Goal: Task Accomplishment & Management: Manage account settings

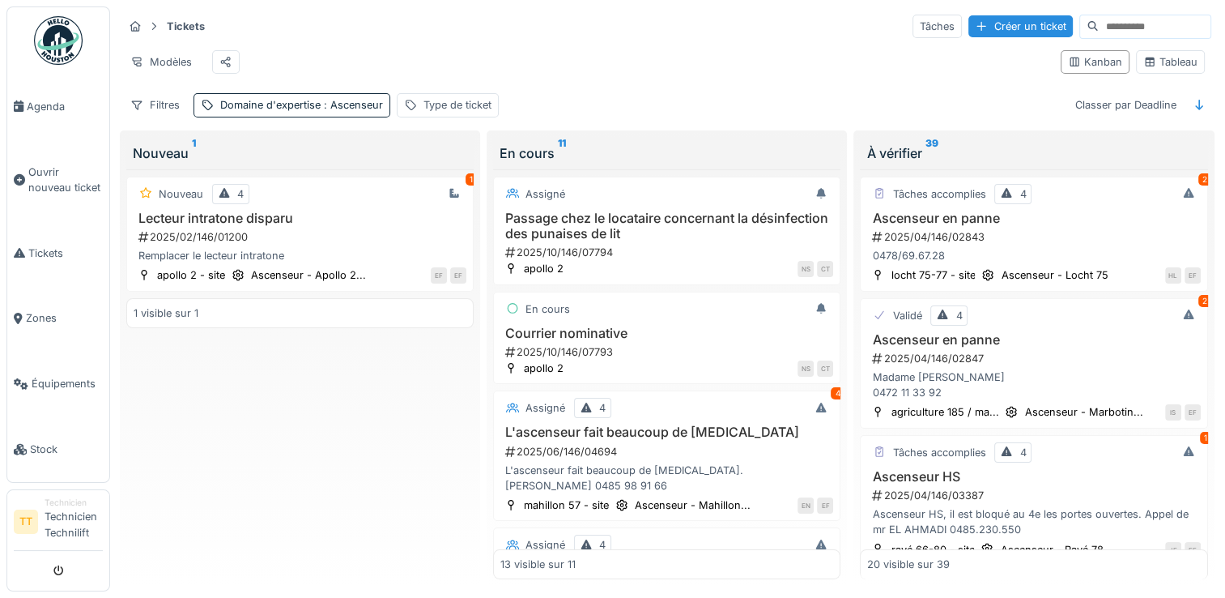
scroll to position [463, 0]
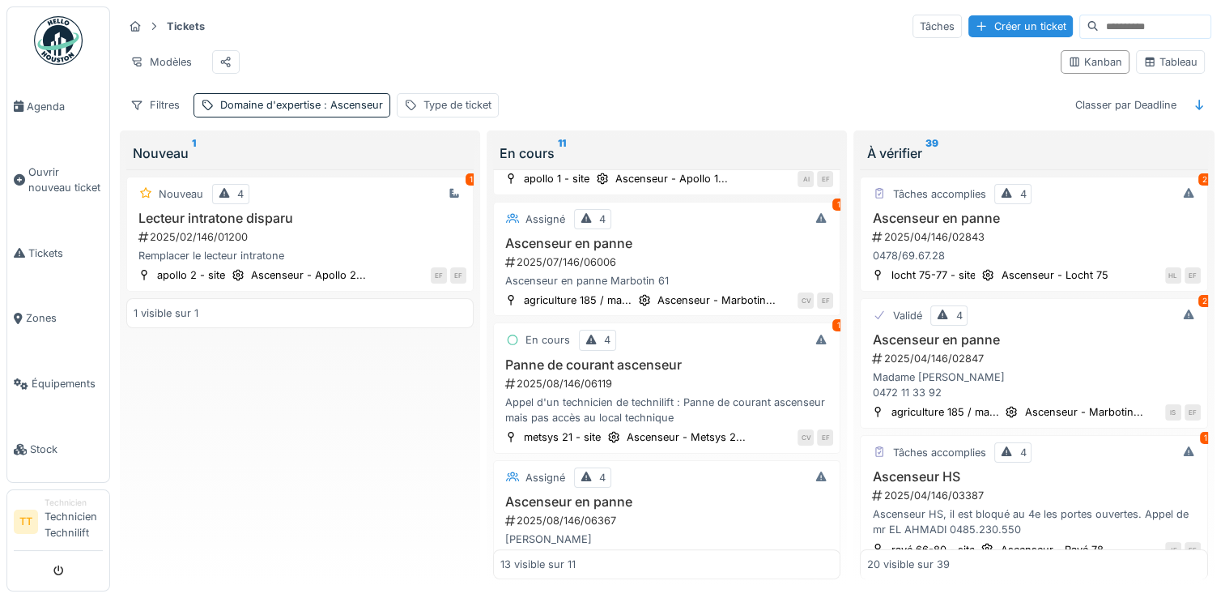
click at [642, 53] on div "Modèles" at bounding box center [585, 62] width 925 height 36
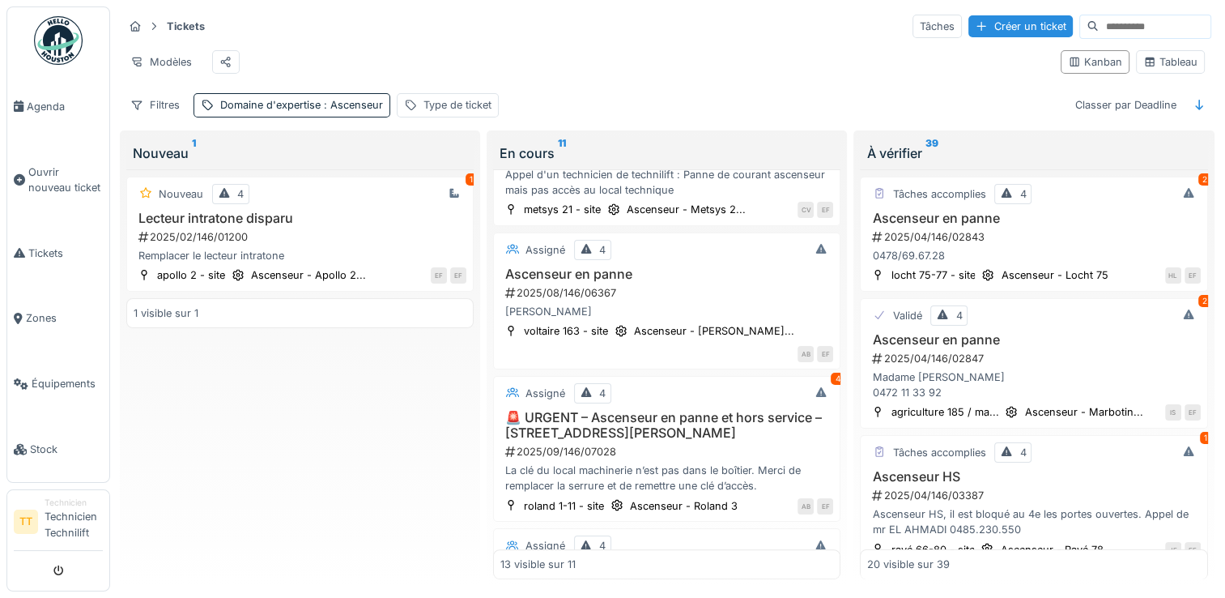
scroll to position [868, 0]
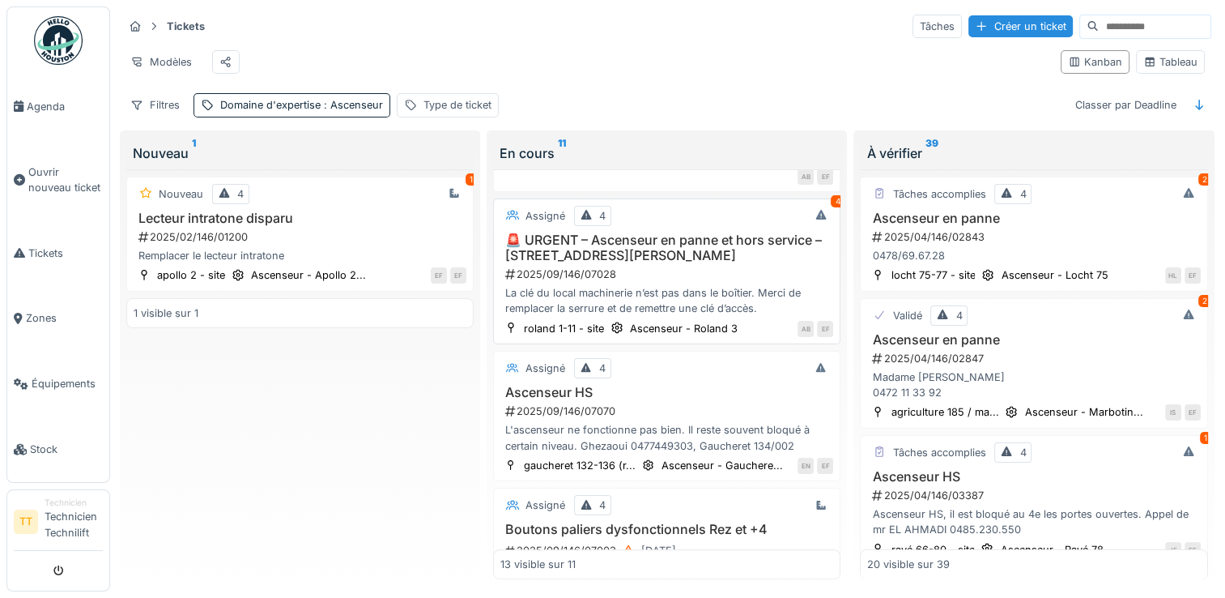
click at [633, 232] on h3 "🚨 URGENT – Ascenseur en panne et hors service – [STREET_ADDRESS][PERSON_NAME]" at bounding box center [667, 247] width 333 height 31
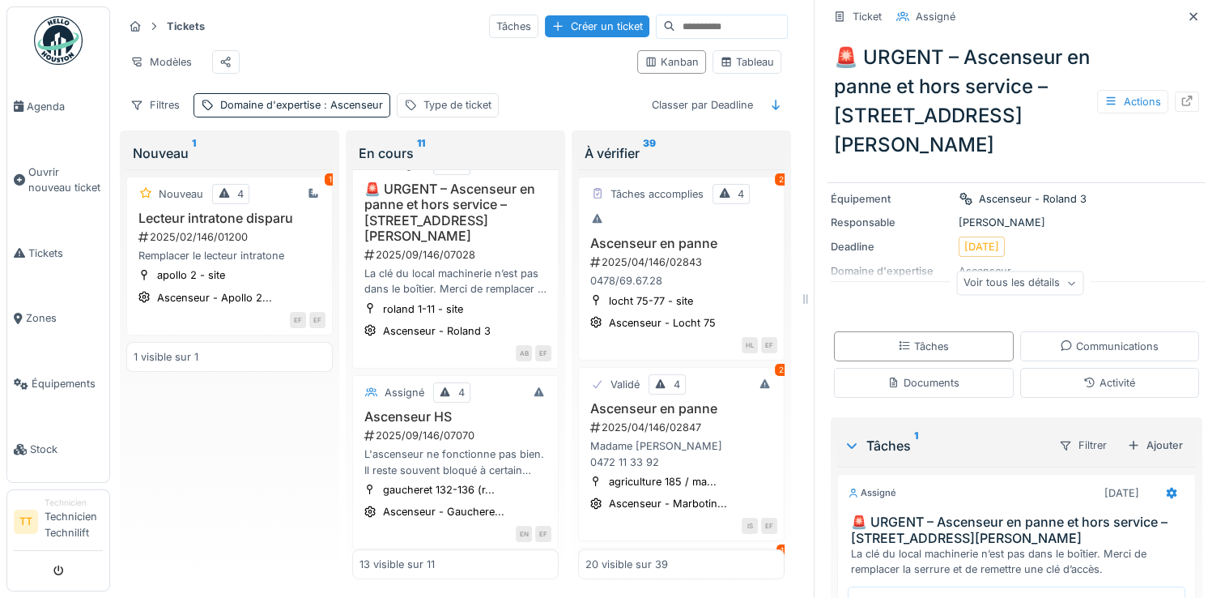
scroll to position [270, 0]
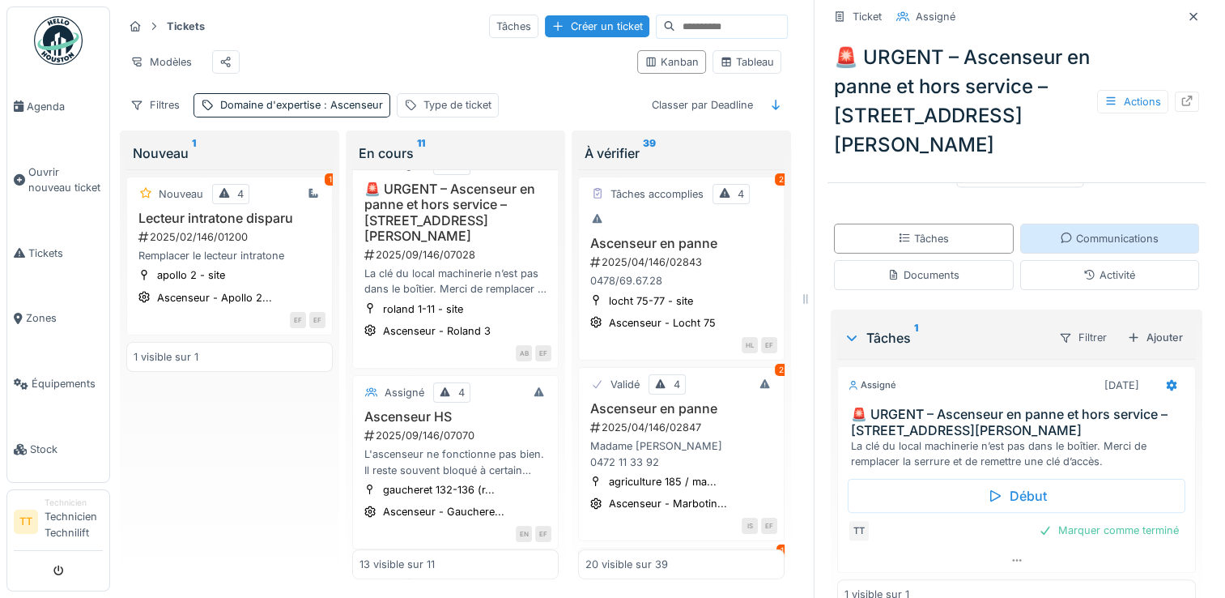
click at [1030, 224] on div "Communications" at bounding box center [1111, 239] width 180 height 30
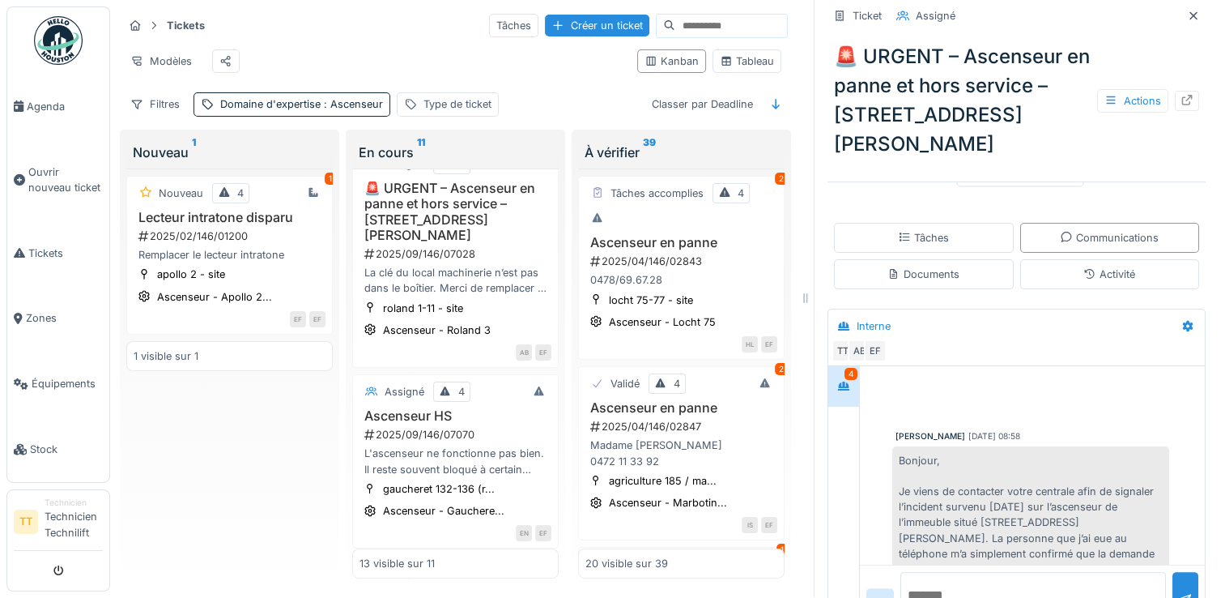
scroll to position [476, 0]
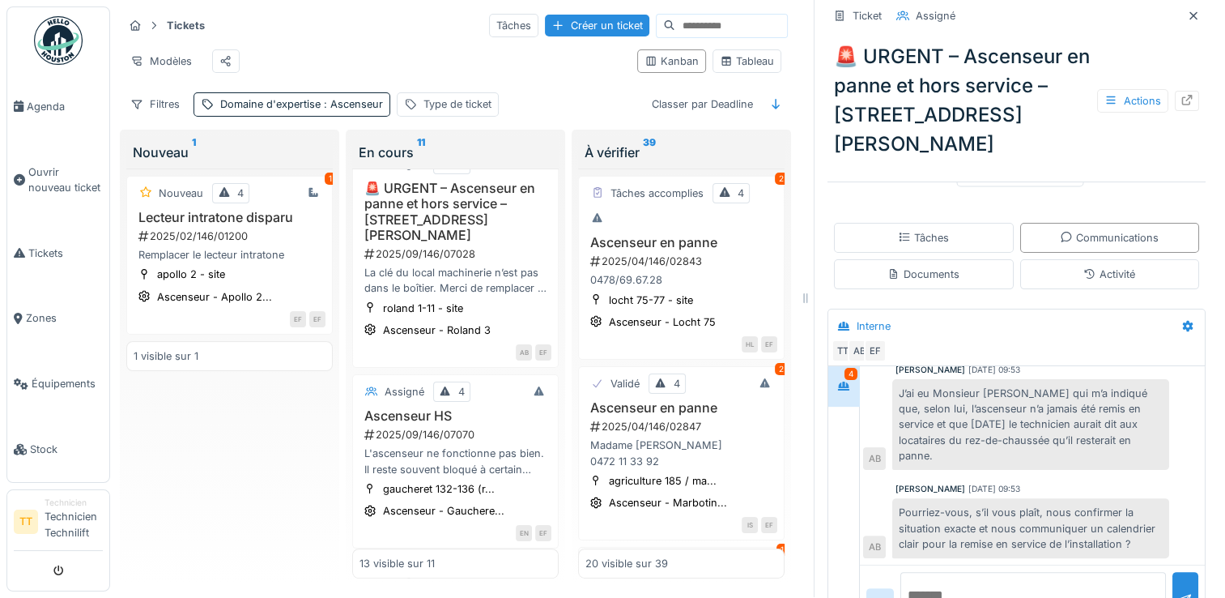
click at [1008, 572] on textarea at bounding box center [1034, 598] width 266 height 52
click at [1004, 572] on textarea at bounding box center [1034, 598] width 266 height 52
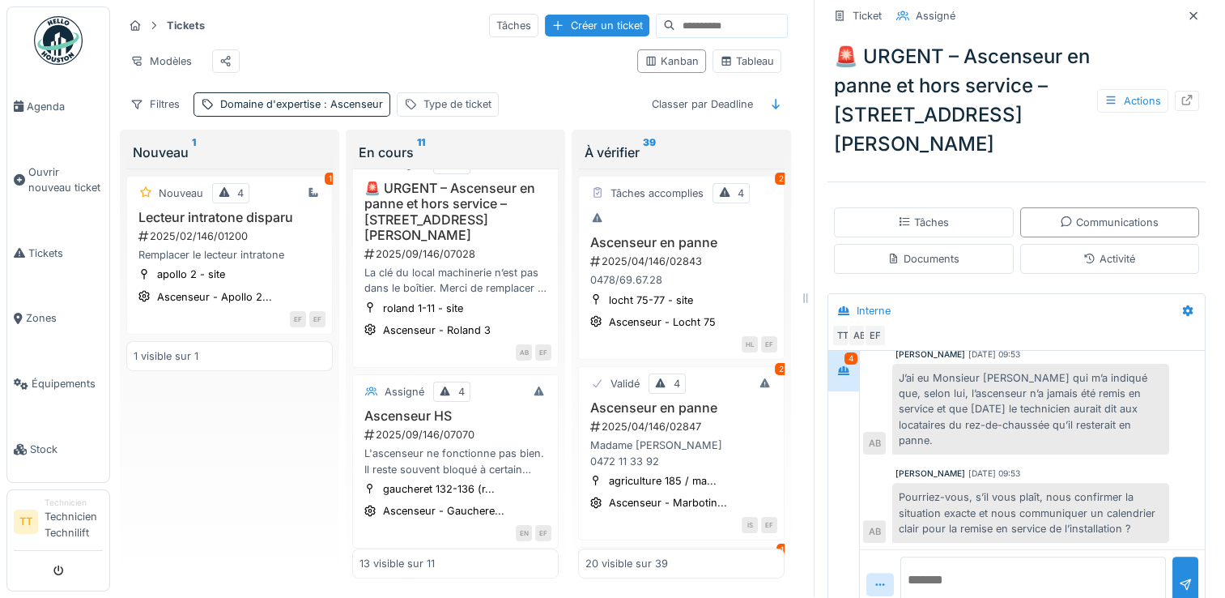
click at [1049, 556] on textarea at bounding box center [1034, 582] width 266 height 52
drag, startPoint x: 1004, startPoint y: 558, endPoint x: 878, endPoint y: 509, distance: 134.9
click at [878, 549] on div "**********" at bounding box center [1032, 584] width 345 height 70
paste textarea
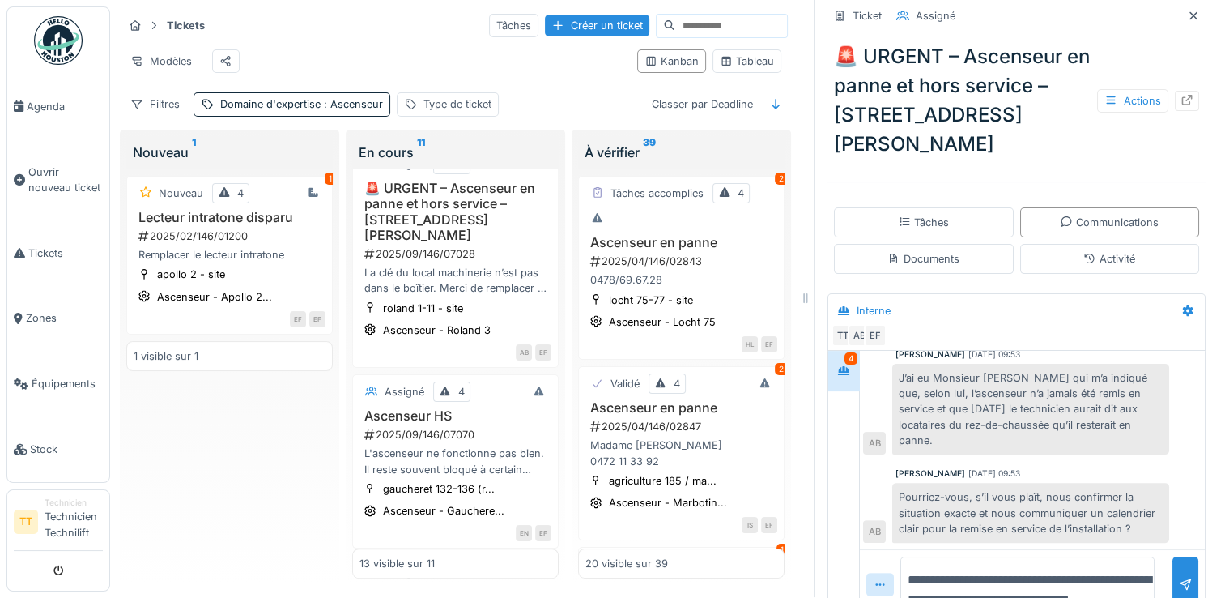
scroll to position [19, 0]
click at [1042, 562] on textarea "**********" at bounding box center [1028, 582] width 254 height 52
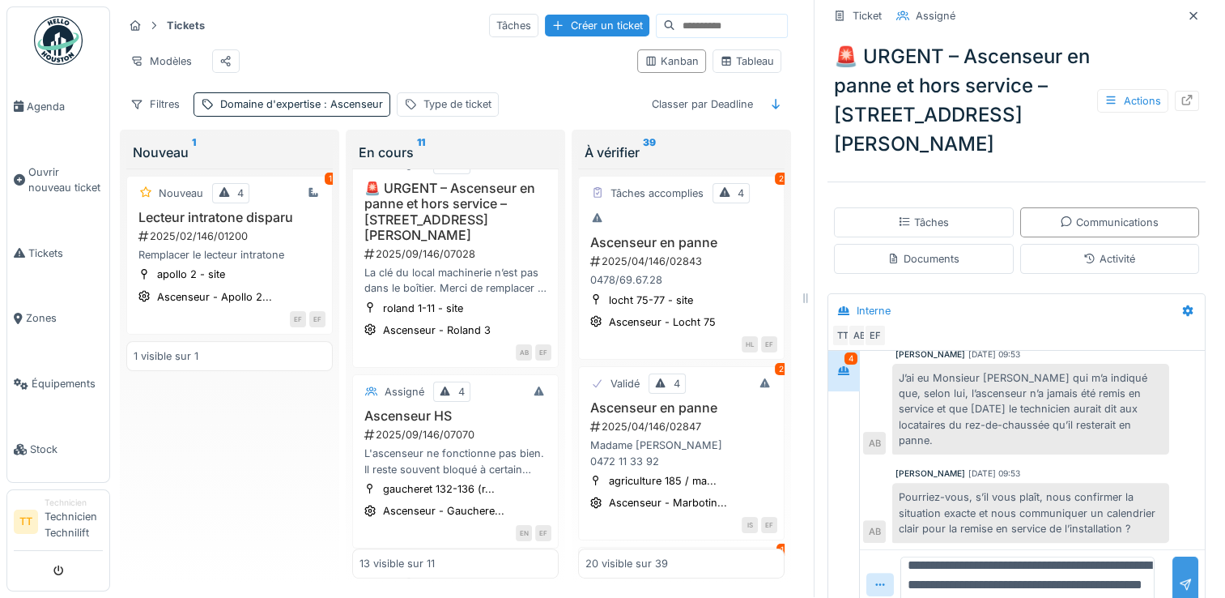
type textarea "**********"
click at [1179, 577] on div at bounding box center [1185, 584] width 13 height 15
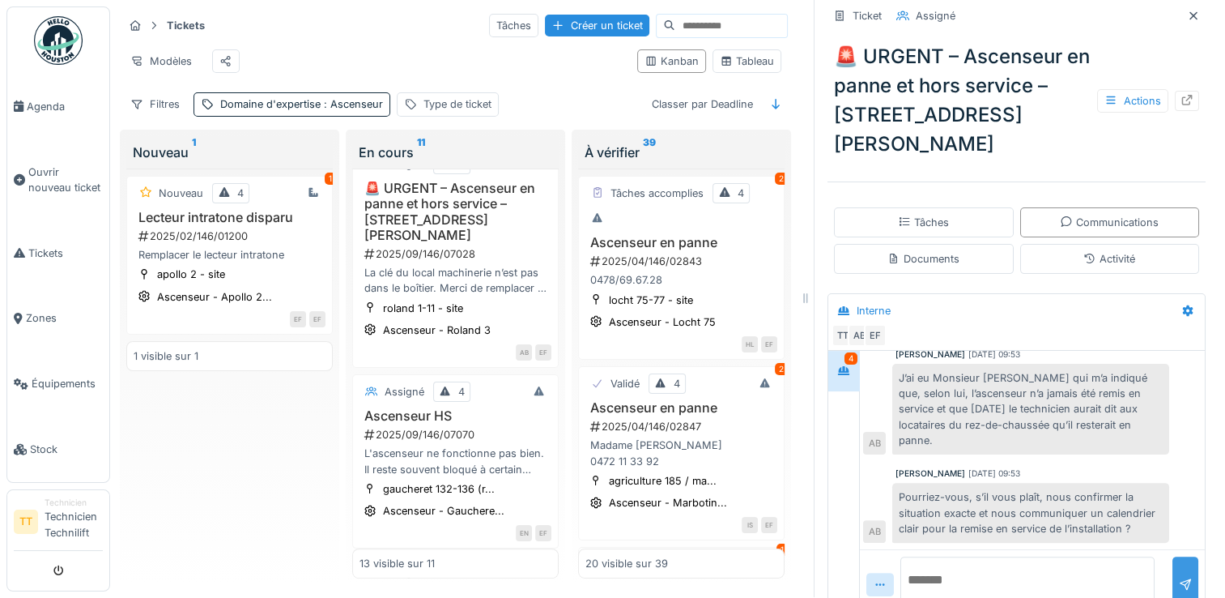
scroll to position [548, 0]
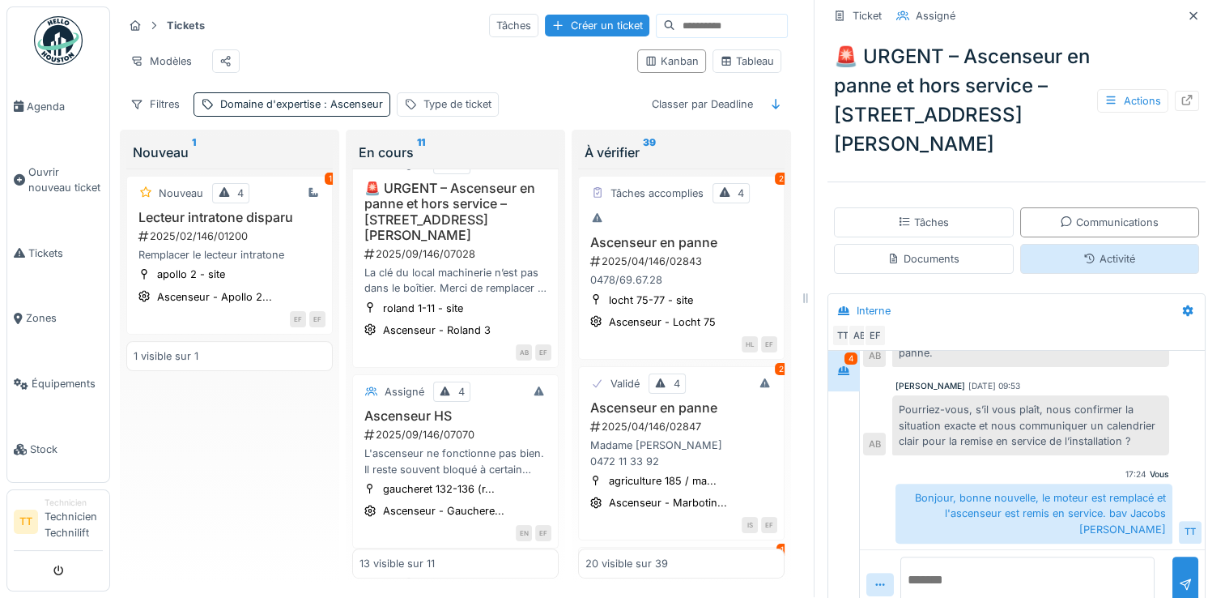
click at [1084, 251] on div "Activité" at bounding box center [1110, 258] width 52 height 15
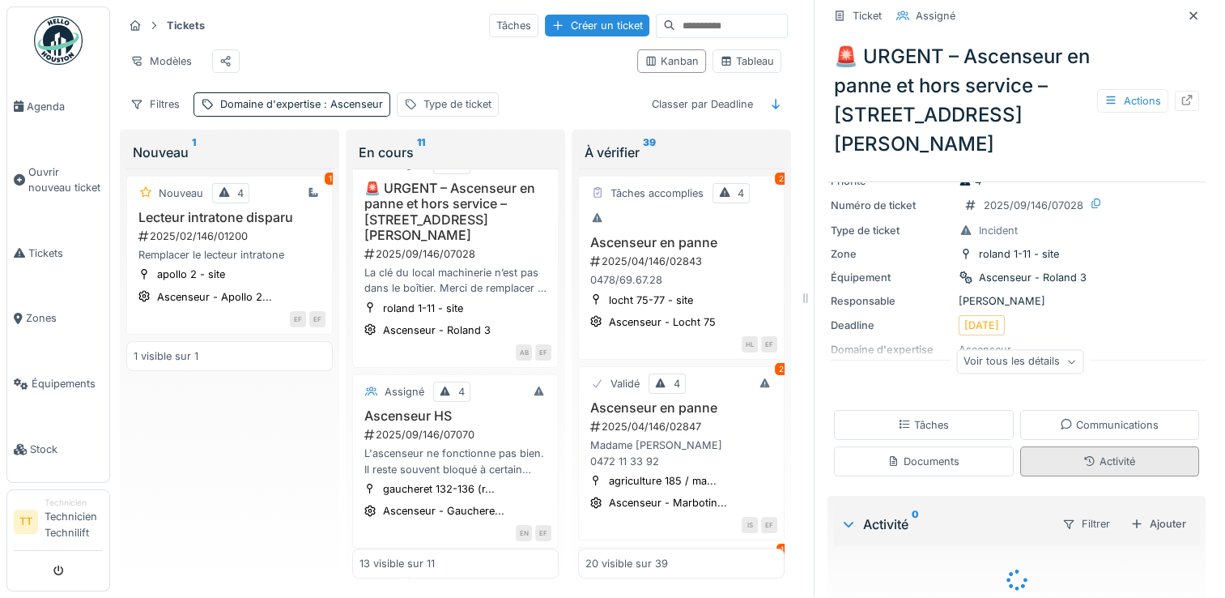
scroll to position [125, 0]
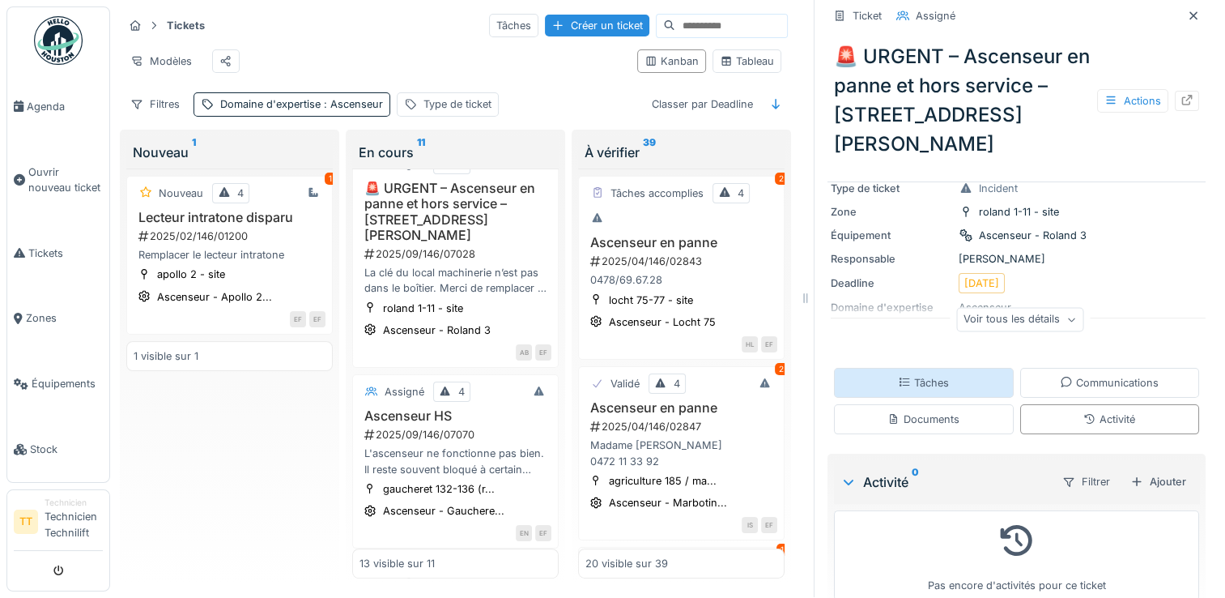
click at [936, 368] on div "Tâches" at bounding box center [924, 383] width 180 height 30
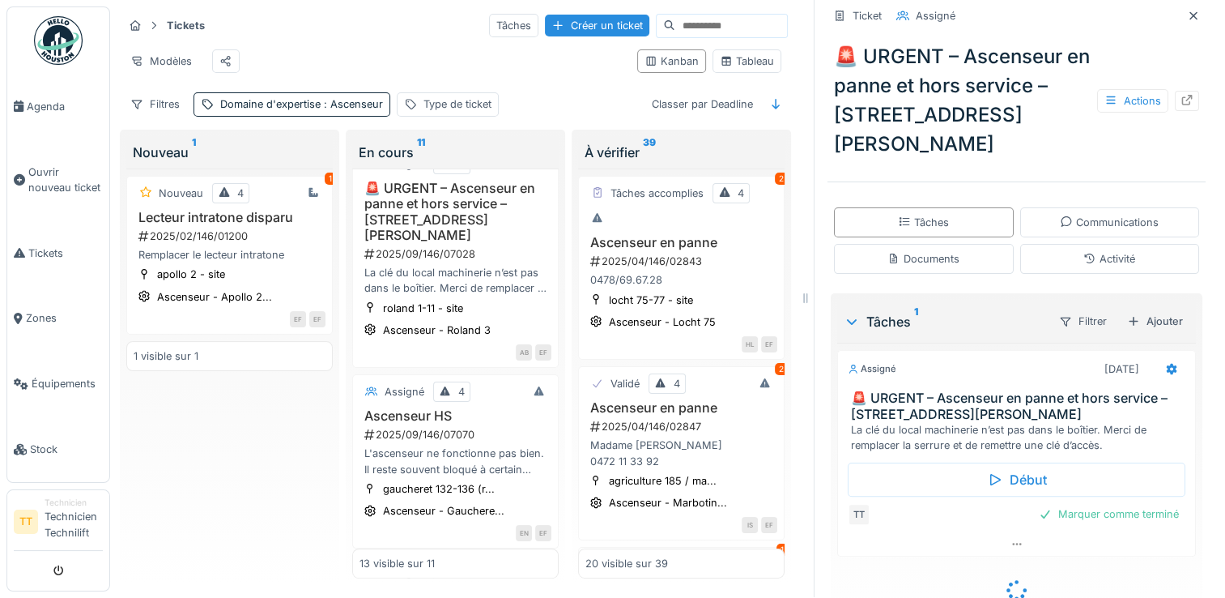
scroll to position [270, 0]
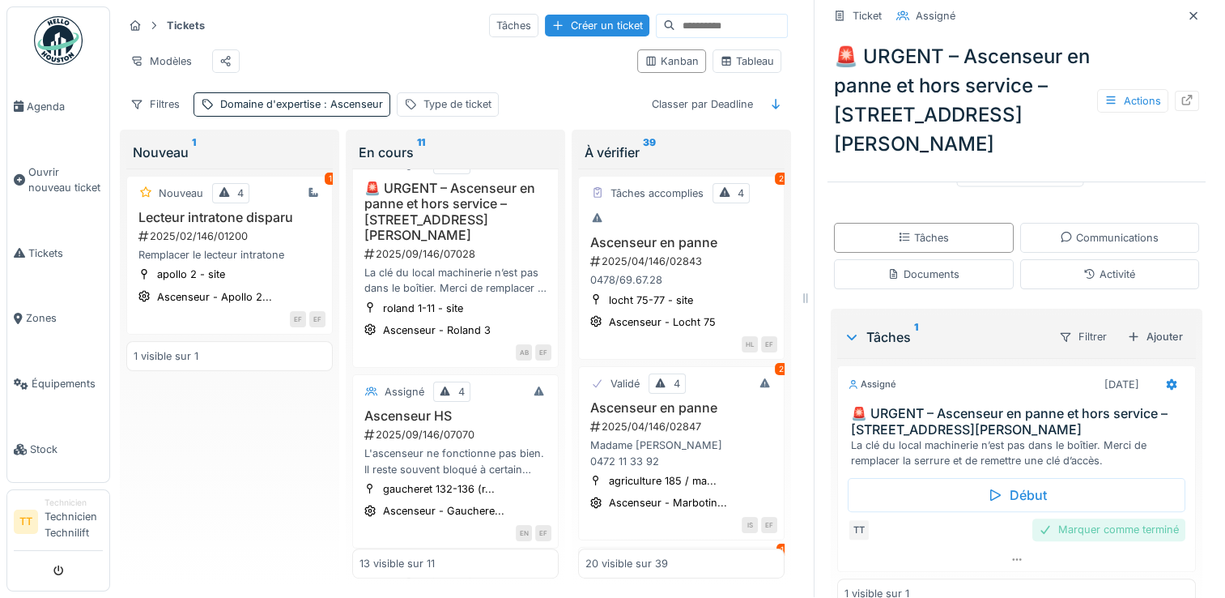
click at [1059, 518] on div "Marquer comme terminé" at bounding box center [1109, 529] width 153 height 22
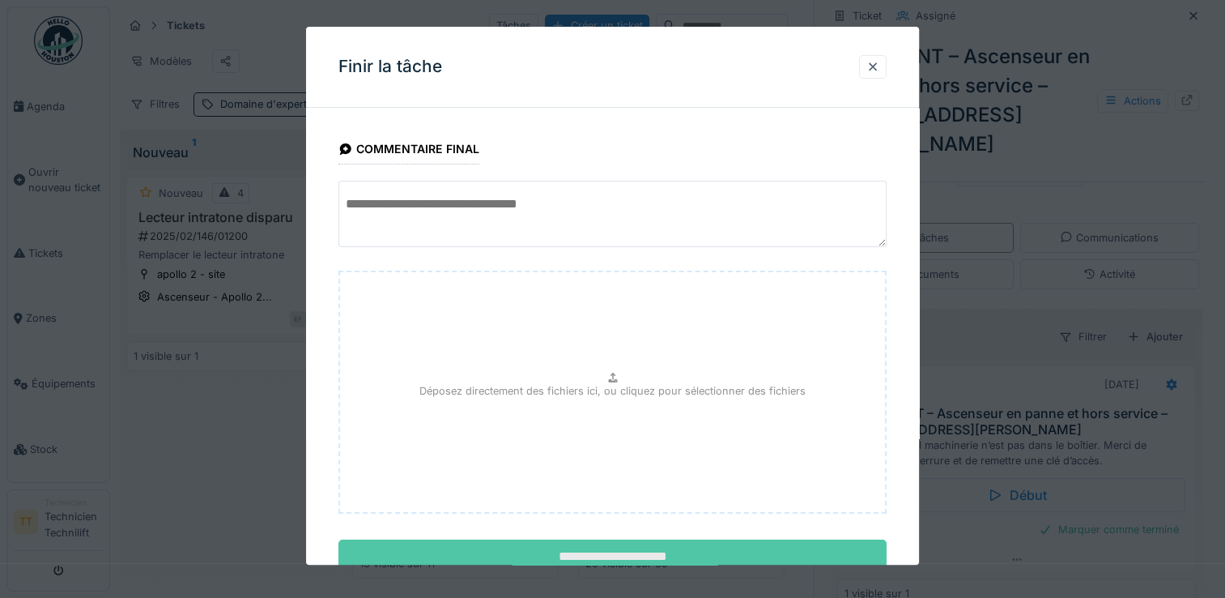
click at [752, 549] on input "**********" at bounding box center [613, 557] width 548 height 34
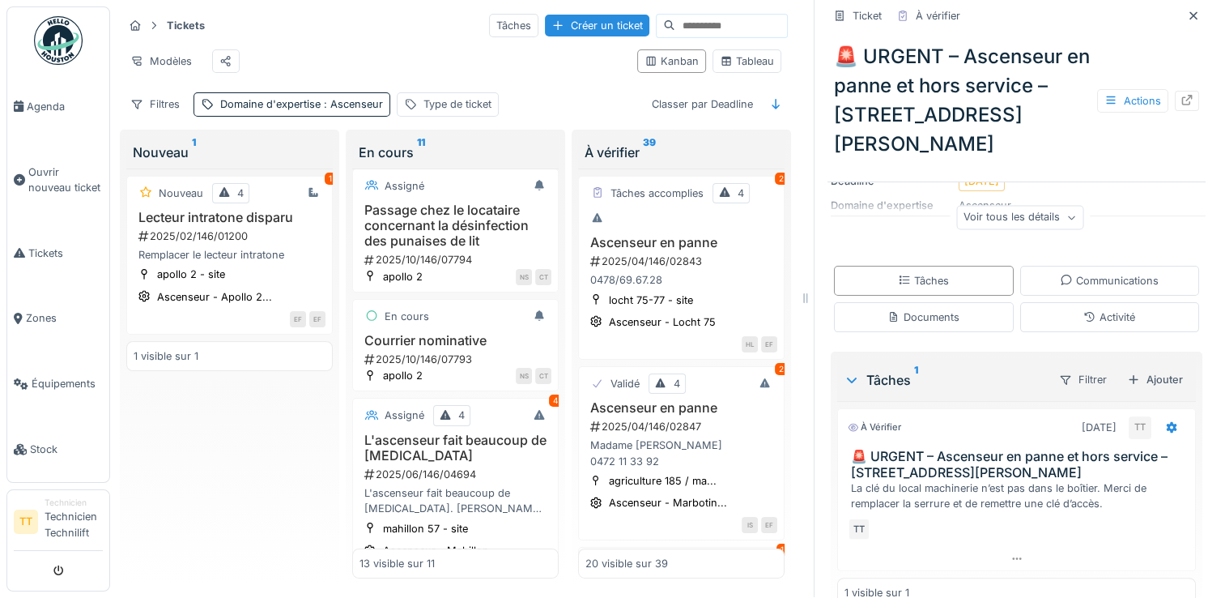
scroll to position [0, 0]
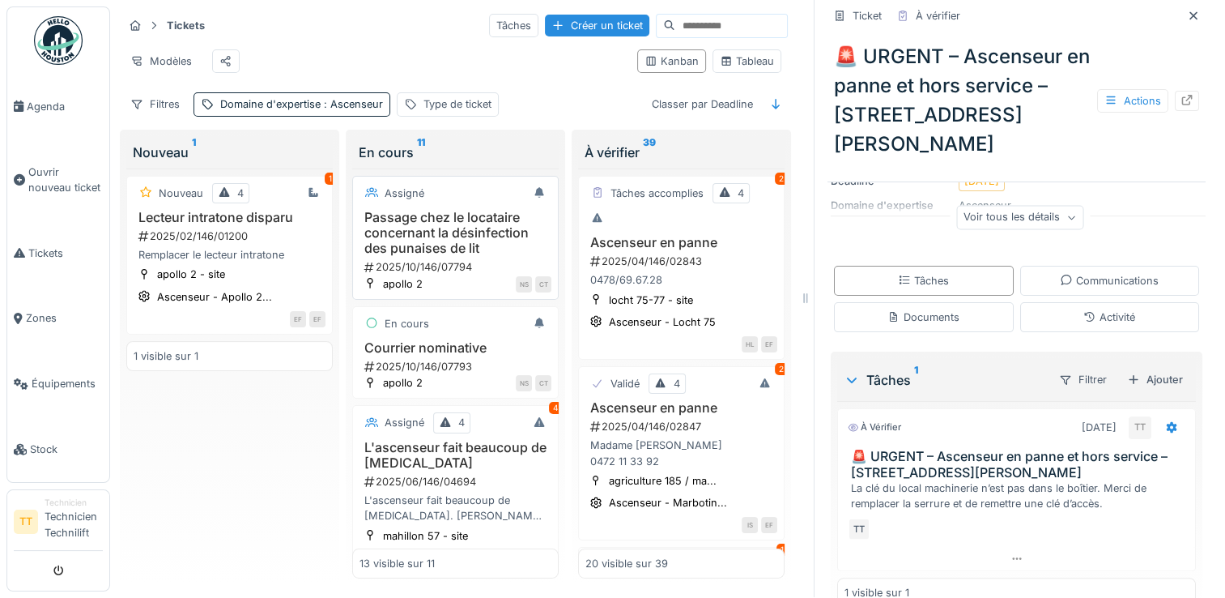
click at [437, 210] on h3 "Passage chez le locataire concernant la désinfection des punaises de lit" at bounding box center [456, 233] width 192 height 47
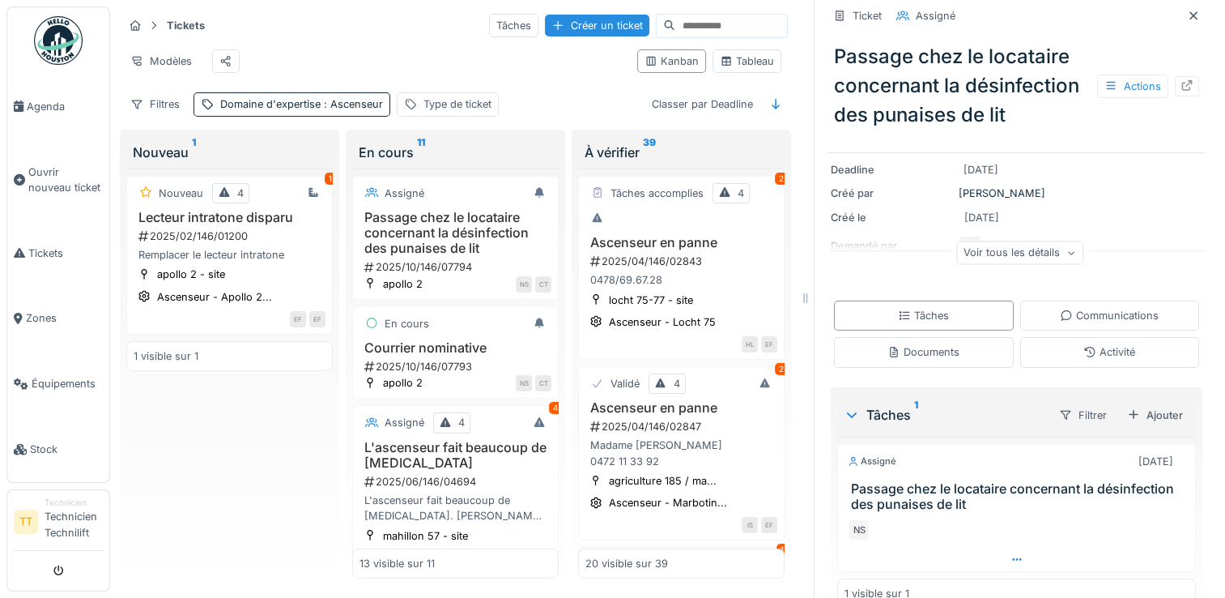
scroll to position [161, 0]
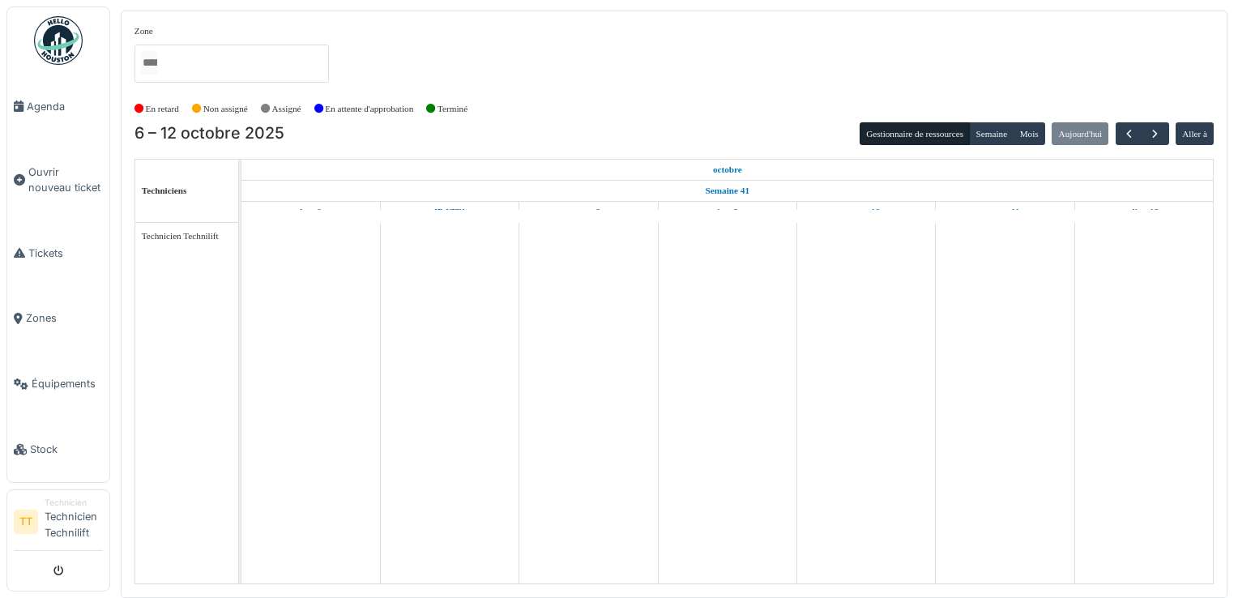
click at [995, 356] on td at bounding box center [1005, 403] width 139 height 360
click at [1132, 141] on button "button" at bounding box center [1128, 133] width 27 height 23
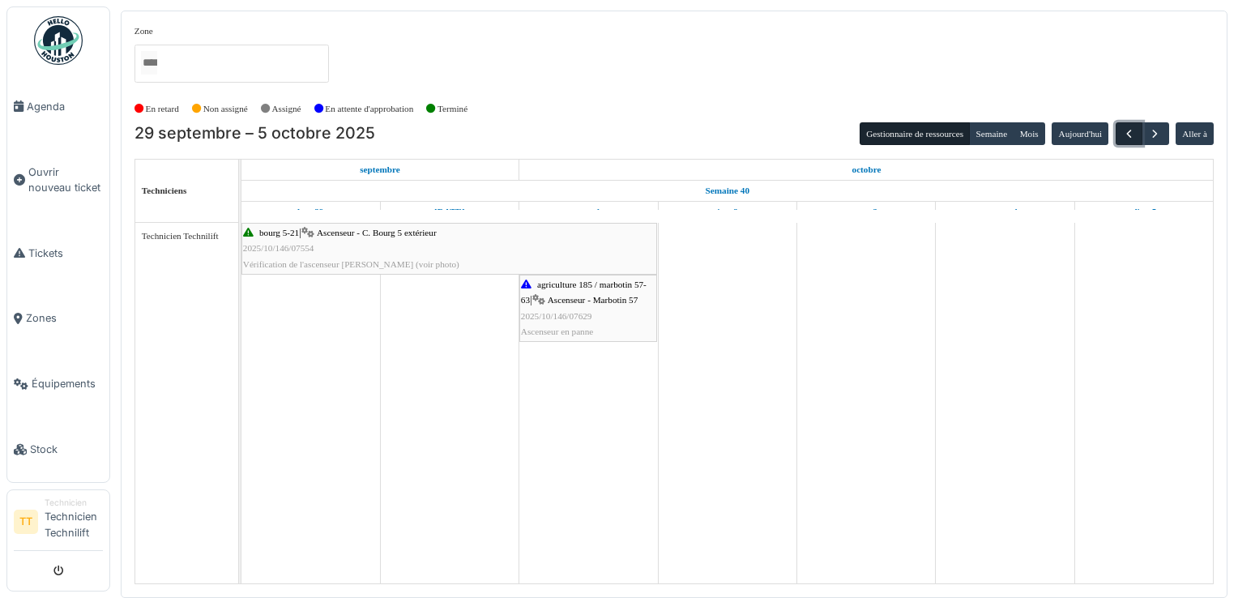
click at [1132, 141] on button "button" at bounding box center [1128, 133] width 27 height 23
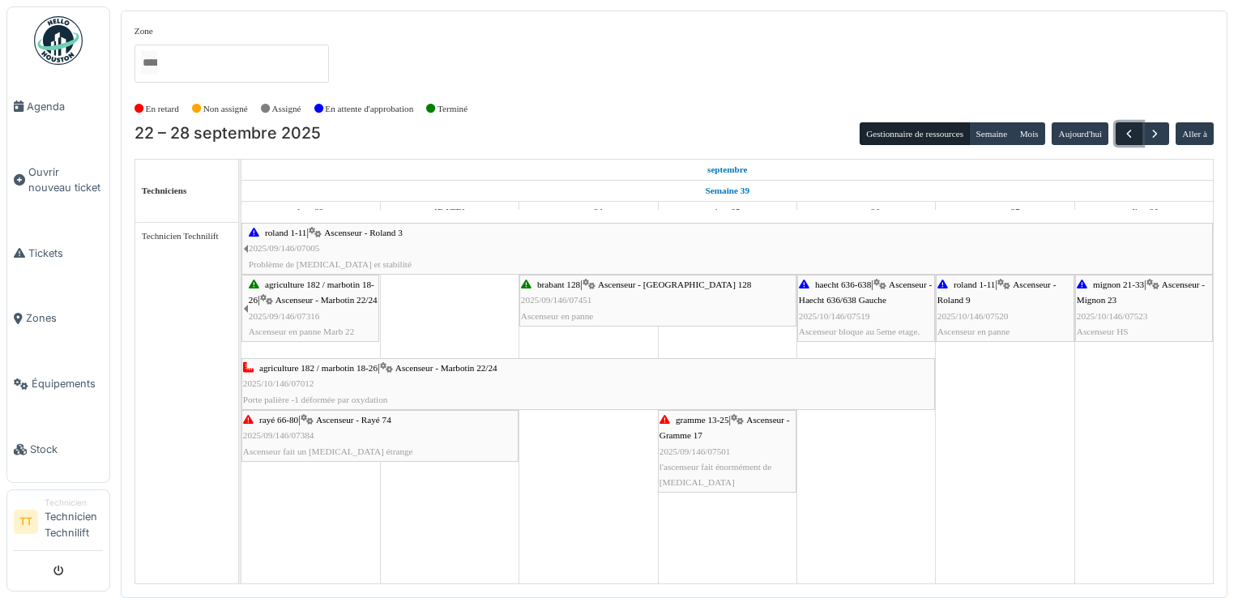
click at [1132, 141] on button "button" at bounding box center [1128, 133] width 27 height 23
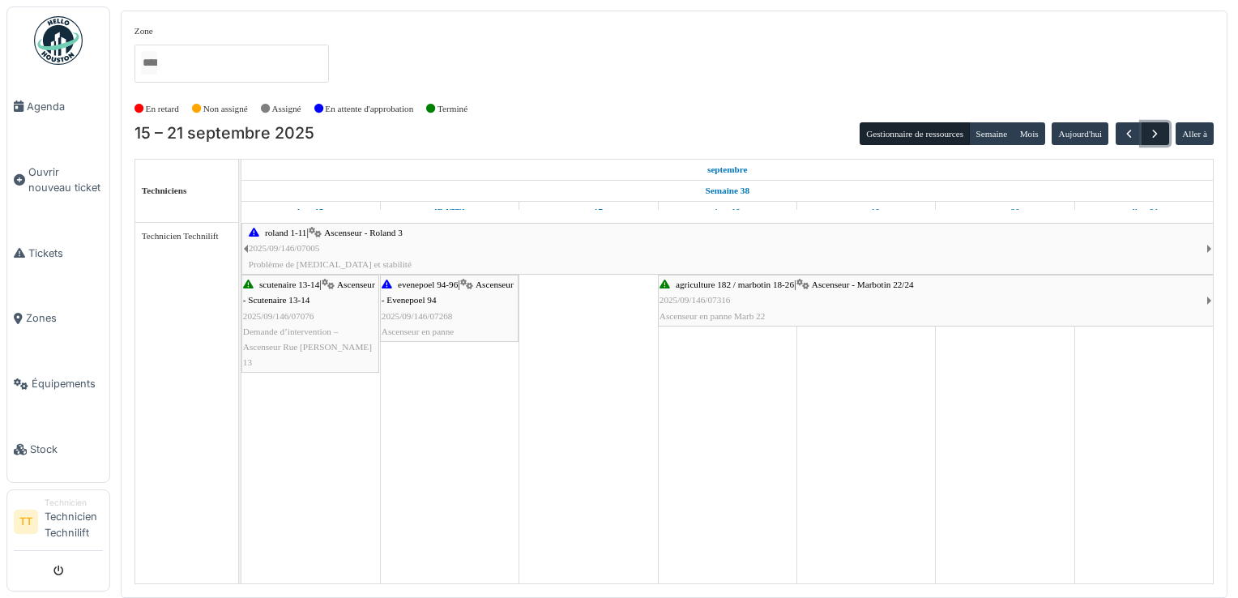
click at [1161, 139] on span "button" at bounding box center [1155, 134] width 14 height 14
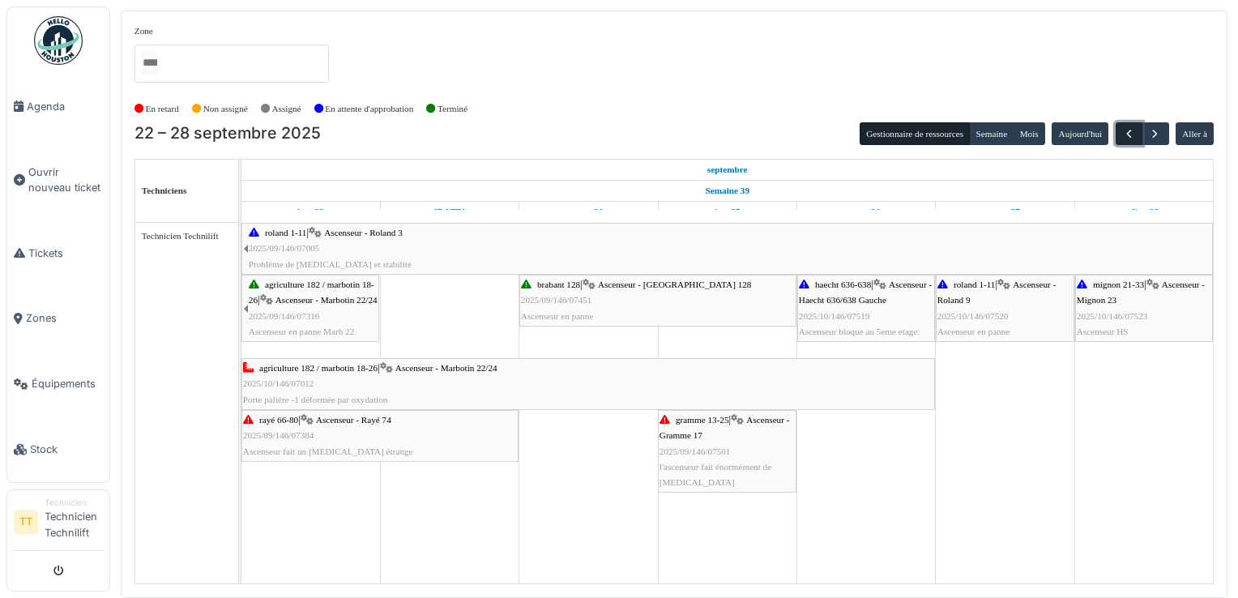
click at [1121, 140] on button "button" at bounding box center [1128, 133] width 27 height 23
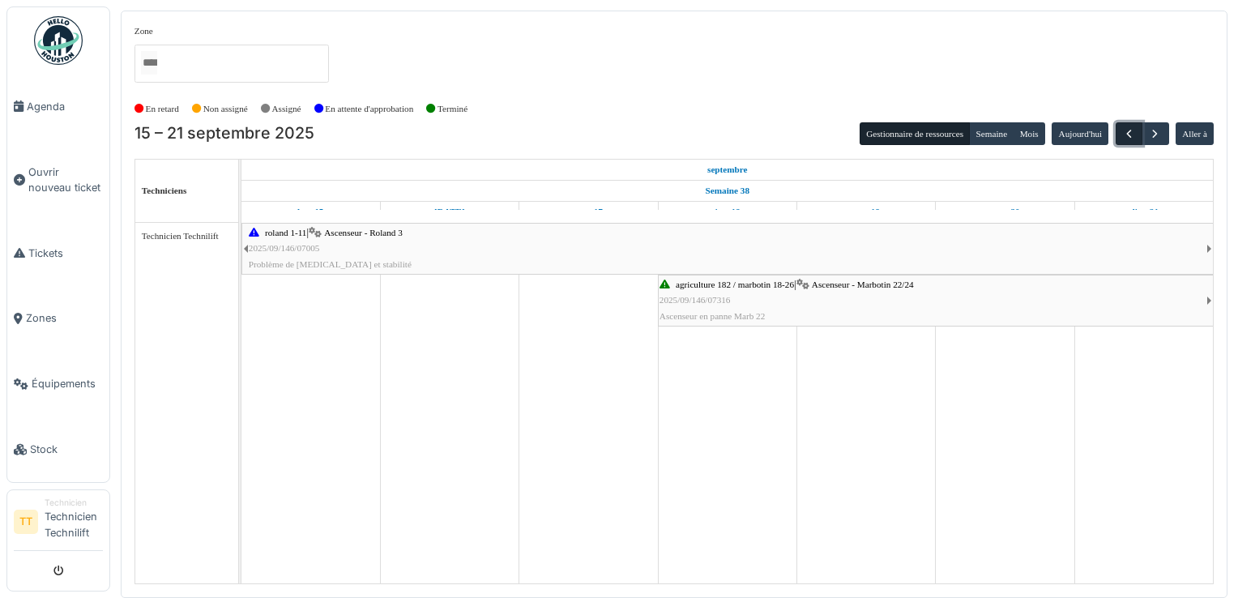
click at [1121, 140] on button "button" at bounding box center [1128, 133] width 27 height 23
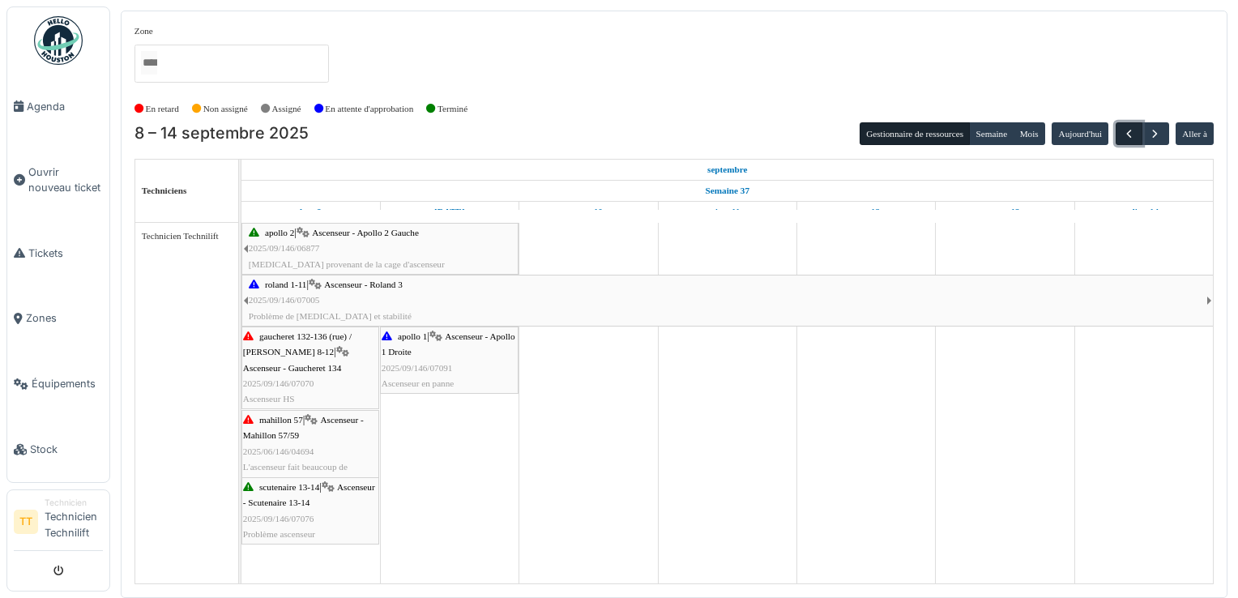
click at [1121, 140] on button "button" at bounding box center [1128, 133] width 27 height 23
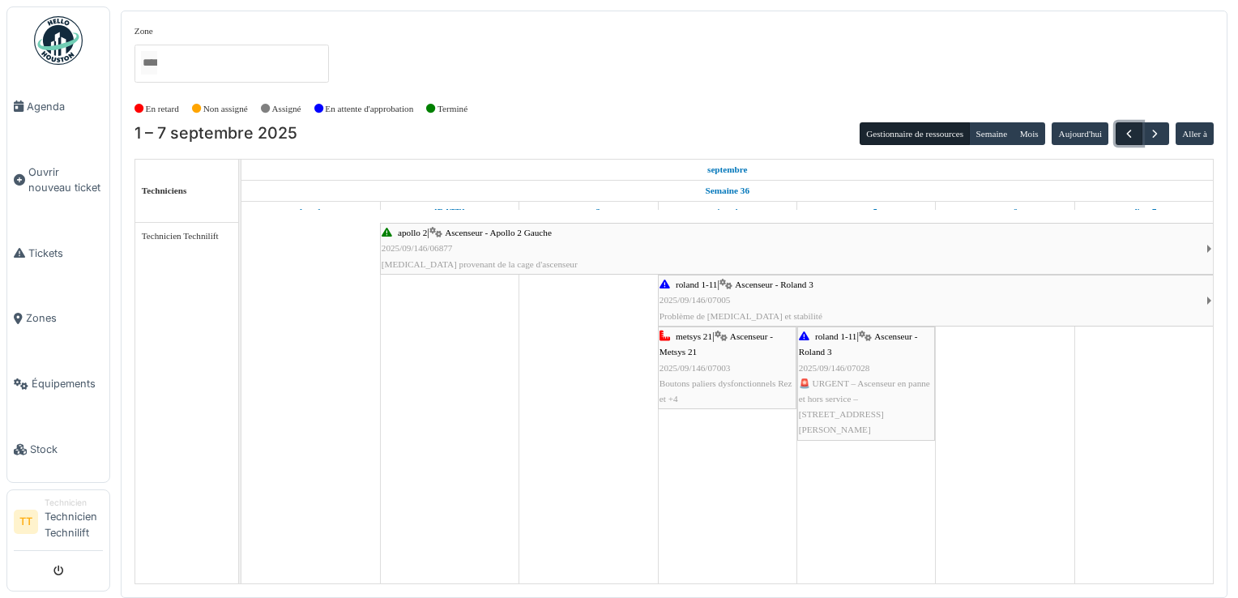
click at [1121, 140] on button "button" at bounding box center [1128, 133] width 27 height 23
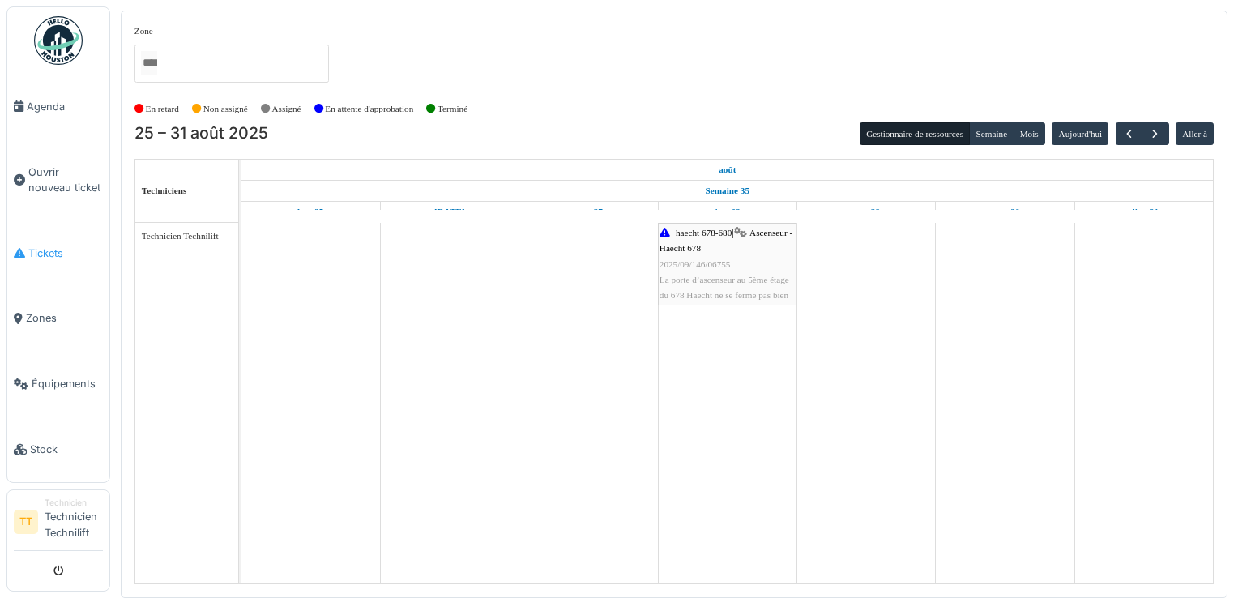
click at [55, 249] on span "Tickets" at bounding box center [65, 252] width 75 height 15
